Goal: Task Accomplishment & Management: Manage account settings

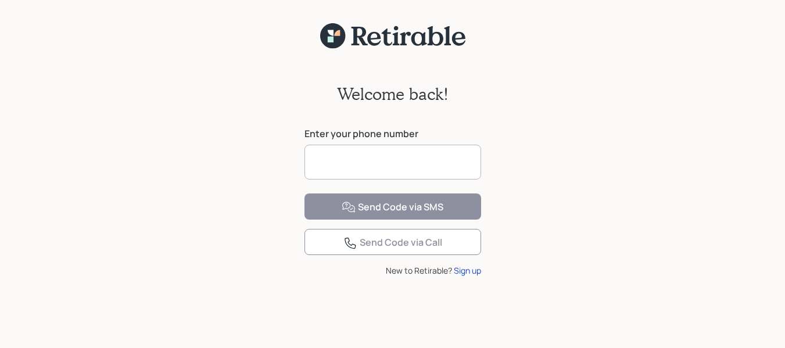
click at [408, 150] on input at bounding box center [392, 162] width 177 height 35
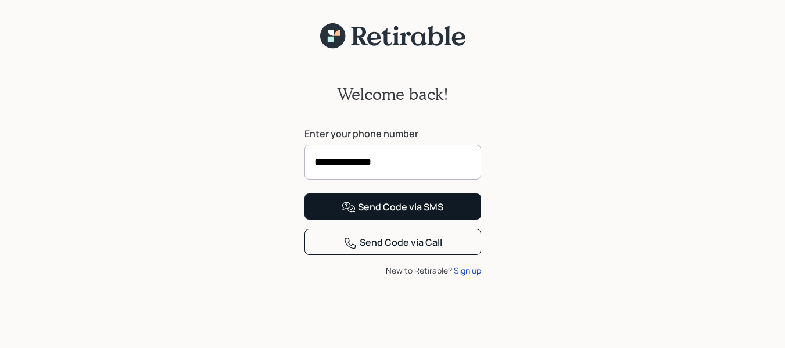
type input "**********"
click at [458, 220] on button "Send Code via SMS" at bounding box center [392, 206] width 177 height 26
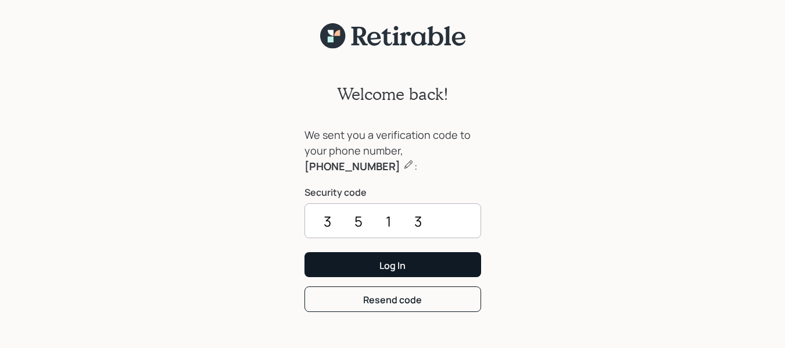
type input "3513"
click at [431, 261] on button "Log In" at bounding box center [392, 264] width 177 height 25
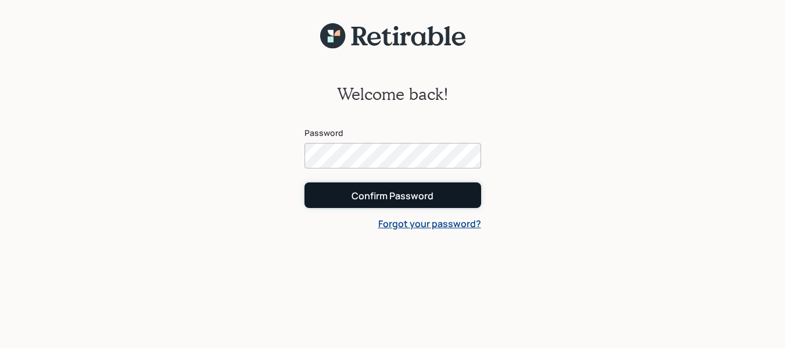
click at [462, 197] on button "Confirm Password" at bounding box center [392, 194] width 177 height 25
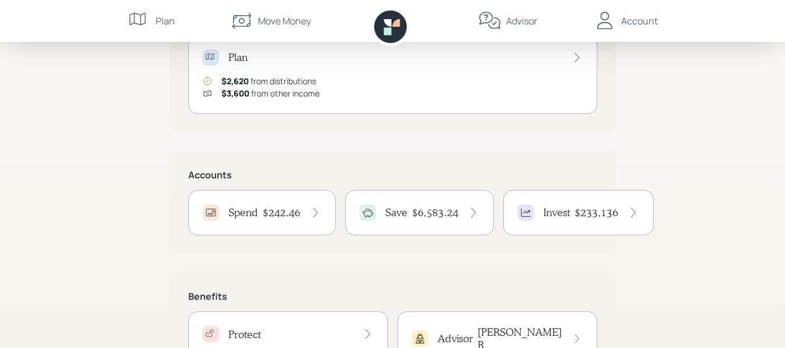
scroll to position [174, 0]
